Goal: Task Accomplishment & Management: Manage account settings

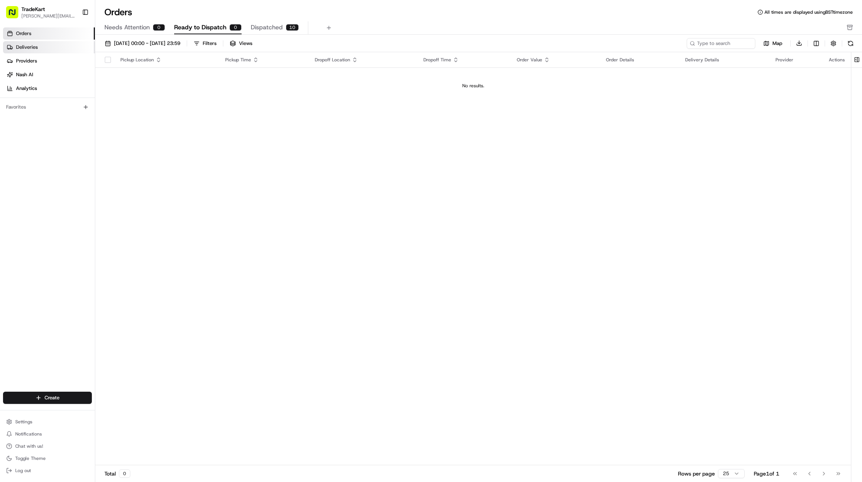
click at [55, 46] on link "Deliveries" at bounding box center [49, 47] width 92 height 12
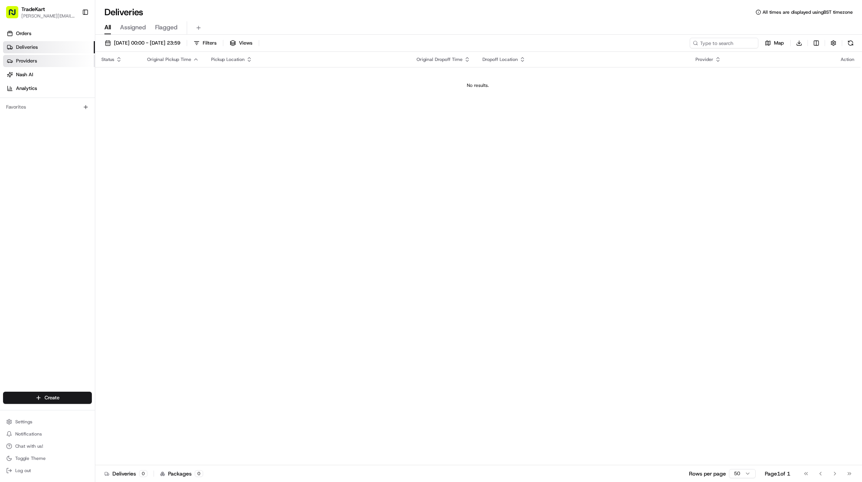
click at [55, 59] on link "Providers" at bounding box center [49, 61] width 92 height 12
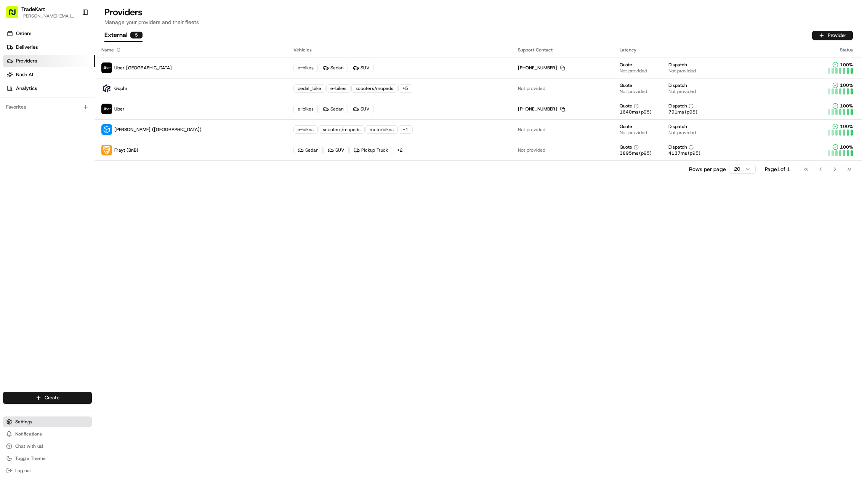
click at [22, 424] on span "Settings" at bounding box center [23, 422] width 17 height 6
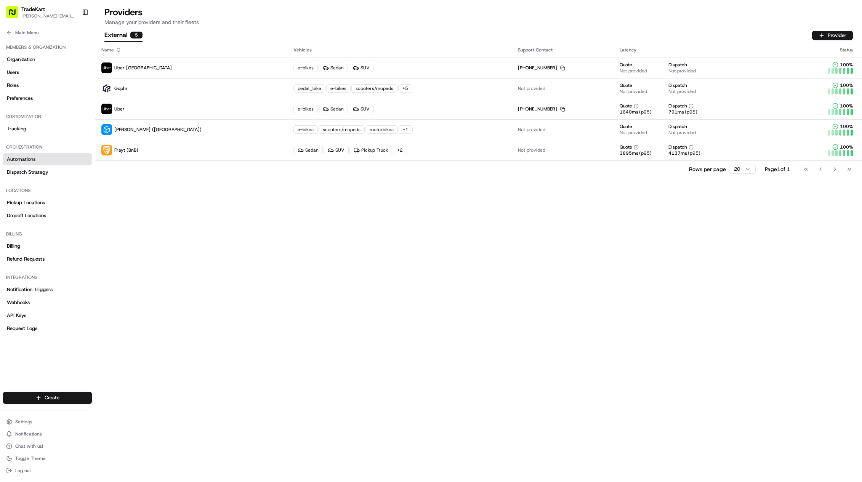
click at [63, 162] on link "Automations" at bounding box center [47, 159] width 89 height 12
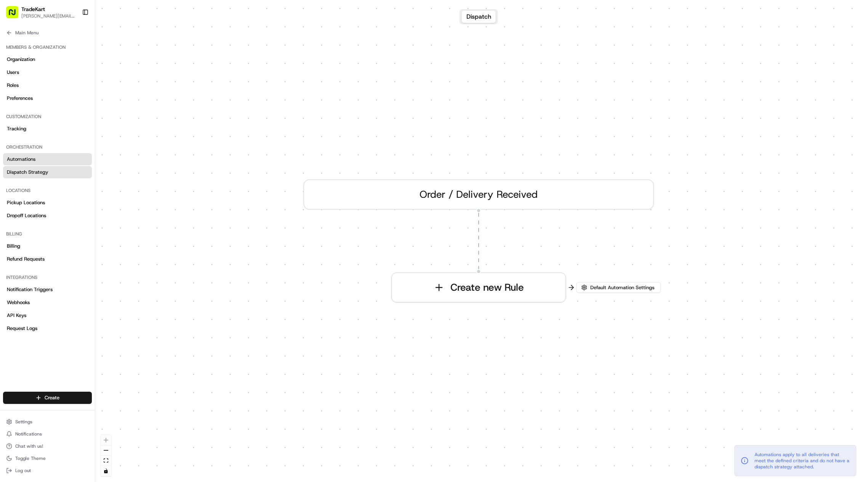
click at [63, 173] on link "Dispatch Strategy" at bounding box center [47, 172] width 89 height 12
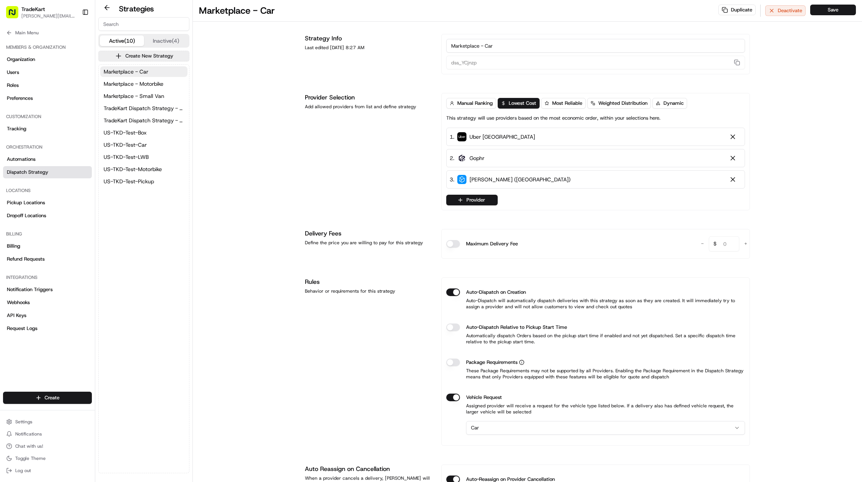
click at [61, 13] on span "[PERSON_NAME][EMAIL_ADDRESS][PERSON_NAME][DOMAIN_NAME]" at bounding box center [48, 16] width 55 height 6
click at [88, 10] on button "Toggle Sidebar" at bounding box center [85, 12] width 13 height 13
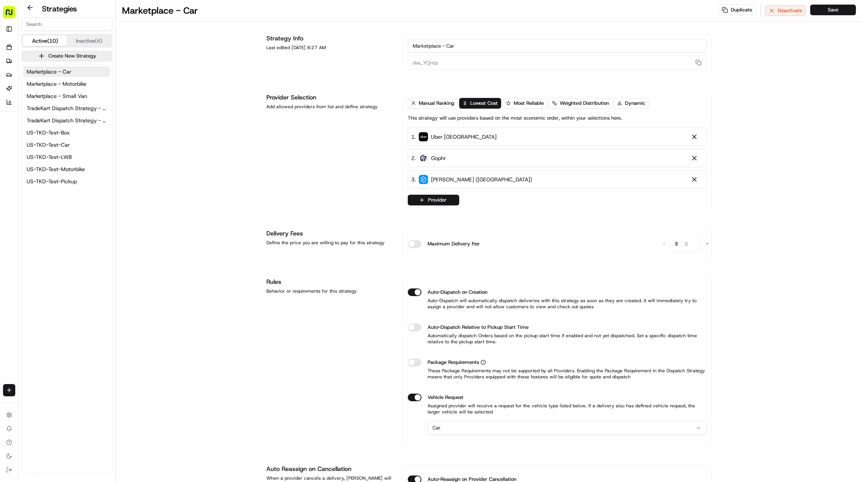
click at [13, 10] on rect "button" at bounding box center [9, 12] width 12 height 12
click at [26, 9] on button at bounding box center [30, 7] width 18 height 9
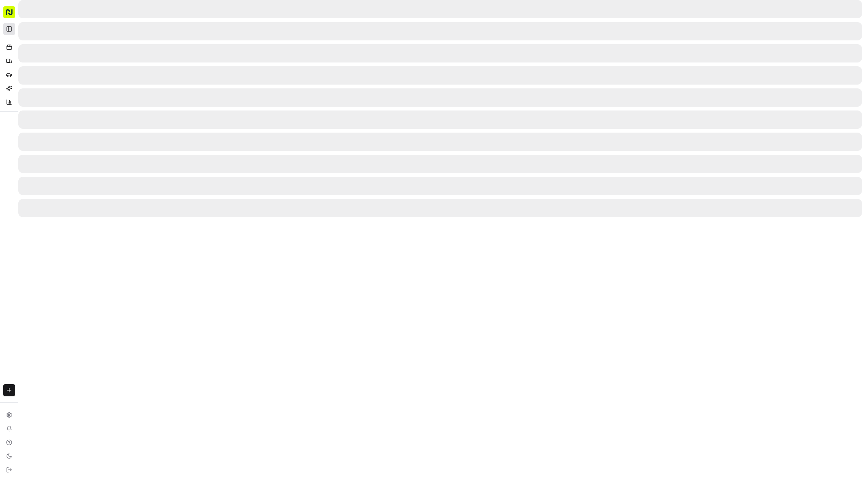
click at [11, 30] on button "Toggle Sidebar" at bounding box center [9, 29] width 12 height 12
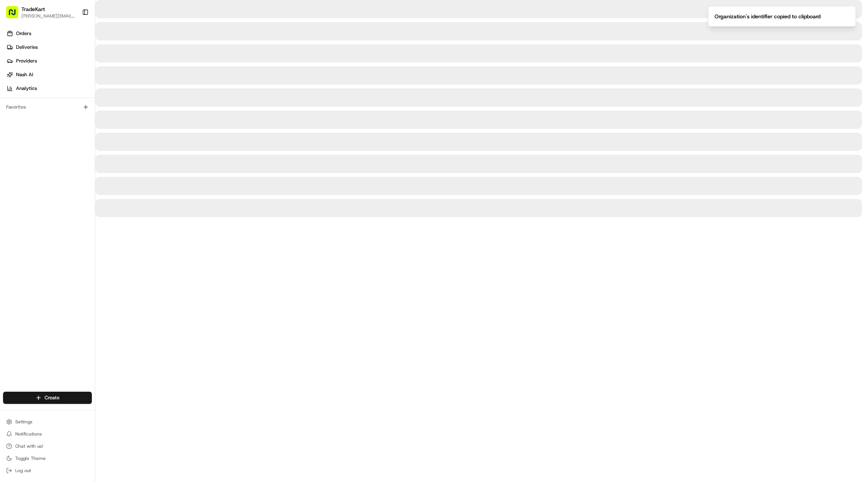
click at [31, 12] on body "TradeKart [PERSON_NAME][EMAIL_ADDRESS][PERSON_NAME][DOMAIN_NAME] Toggle Sidebar…" at bounding box center [431, 241] width 862 height 482
click at [36, 12] on span "TradeKart" at bounding box center [33, 9] width 24 height 8
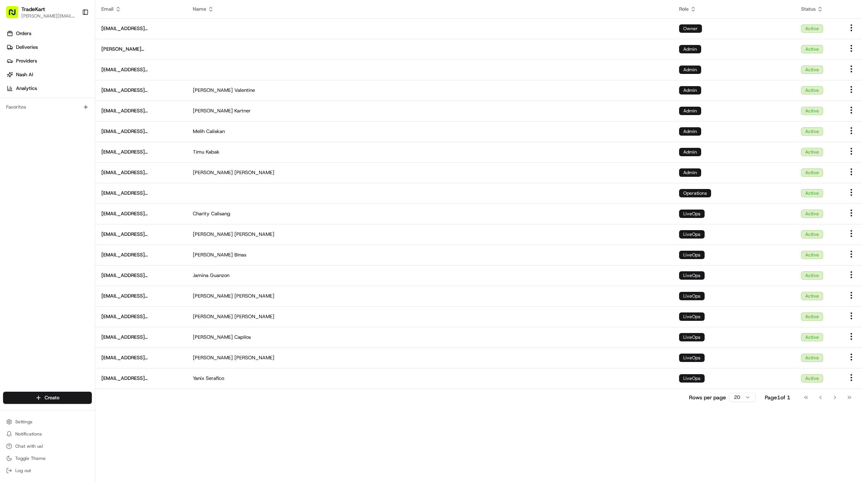
click at [757, 399] on div "Rows per page 20 Page 1 of 1 Go to first page Go to previous page Go to next pa…" at bounding box center [772, 397] width 167 height 11
drag, startPoint x: 754, startPoint y: 401, endPoint x: 750, endPoint y: 400, distance: 3.8
click at [753, 401] on div "Rows per page 20 Page 1 of 1 Go to first page Go to previous page Go to next pa…" at bounding box center [772, 397] width 167 height 11
click at [746, 398] on html "TradeKart [PERSON_NAME][EMAIL_ADDRESS][PERSON_NAME][DOMAIN_NAME] Toggle Sidebar…" at bounding box center [431, 241] width 862 height 482
click at [28, 420] on span "Settings" at bounding box center [23, 422] width 17 height 6
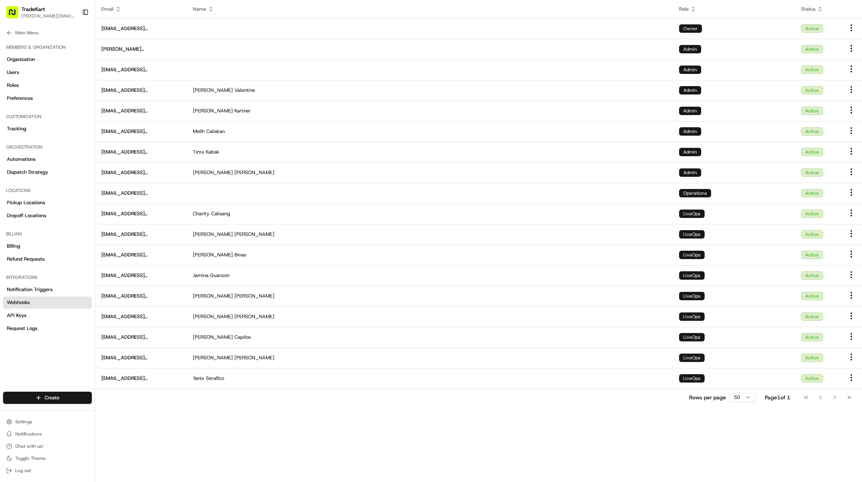
click at [35, 306] on link "Webhooks" at bounding box center [47, 303] width 89 height 12
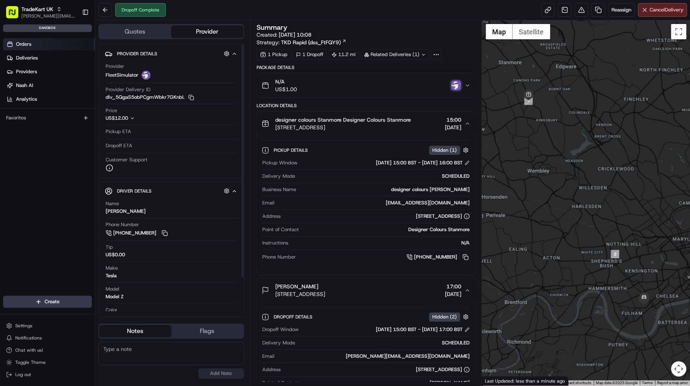
click at [55, 43] on link "Orders" at bounding box center [49, 44] width 92 height 12
